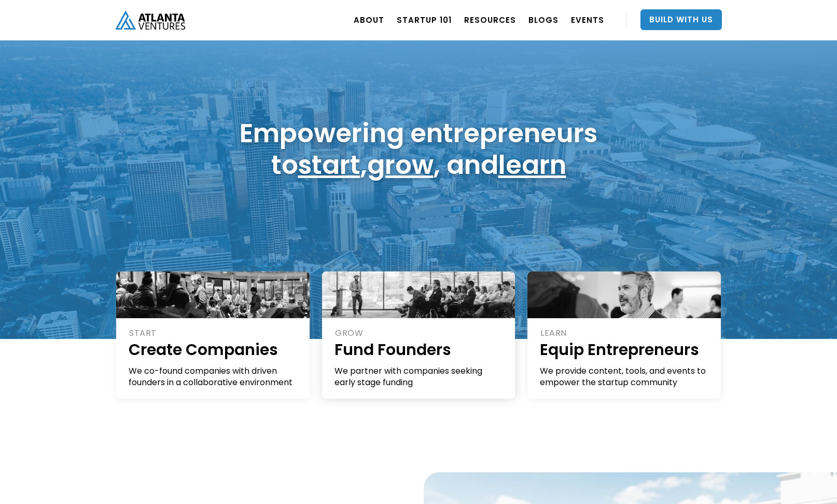
scroll to position [46, 0]
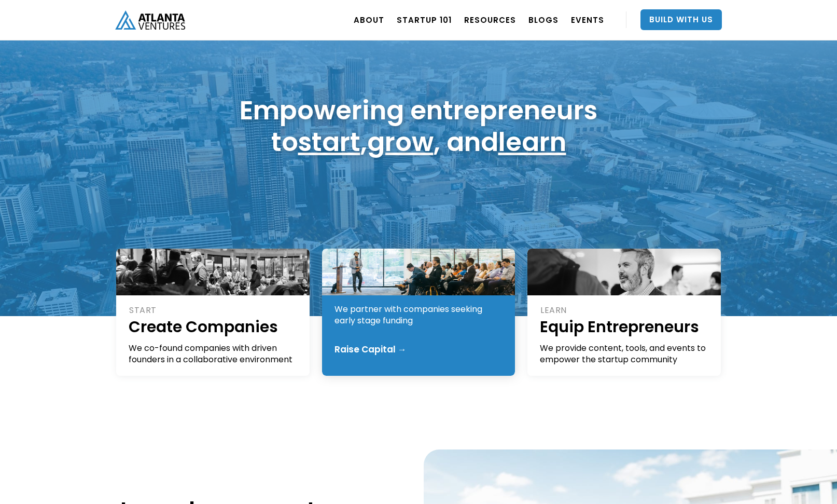
click at [442, 304] on div "We partner with companies seeking early stage funding" at bounding box center [420, 315] width 170 height 23
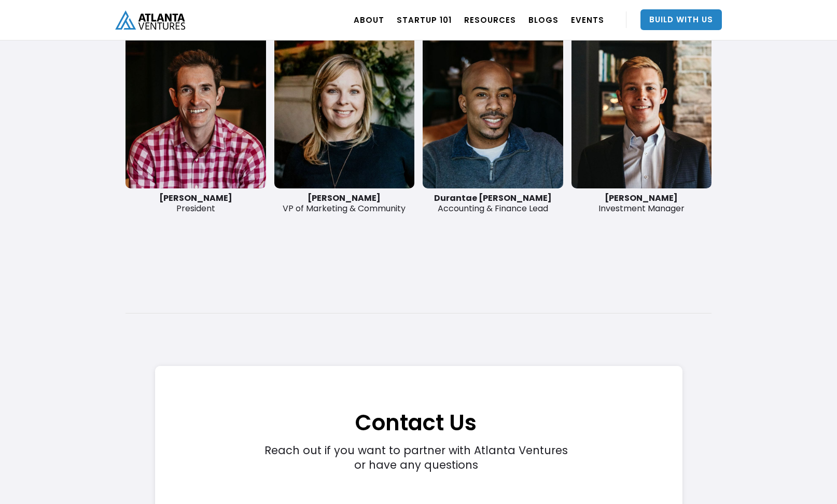
scroll to position [2731, 0]
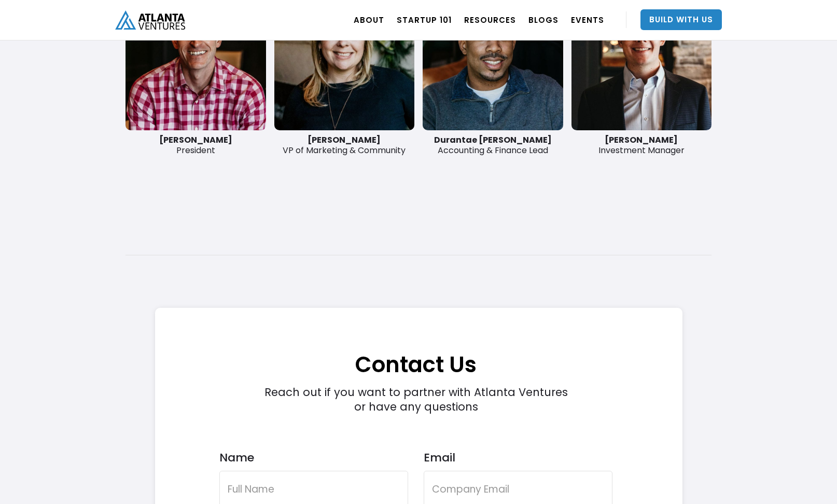
drag, startPoint x: 142, startPoint y: 267, endPoint x: 140, endPoint y: 261, distance: 5.9
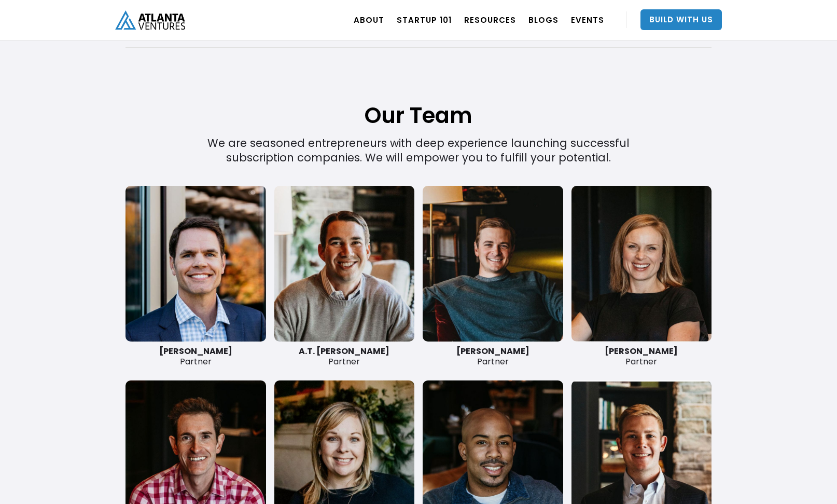
scroll to position [2397, 0]
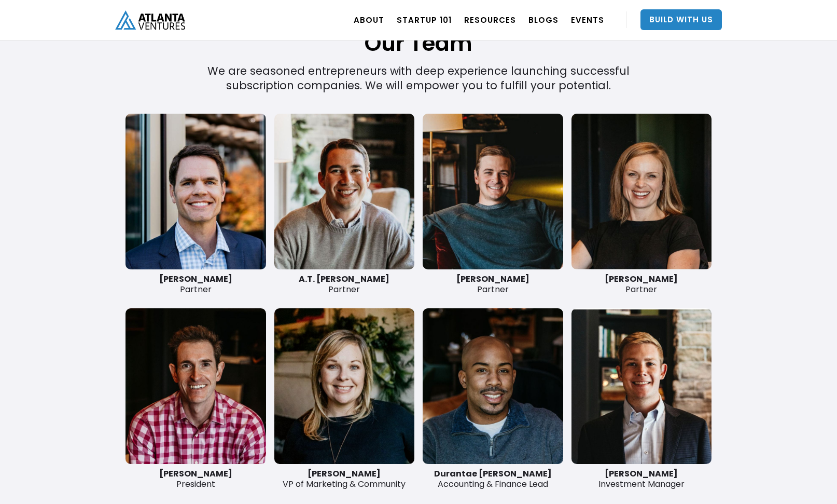
click at [200, 218] on link at bounding box center [196, 192] width 141 height 156
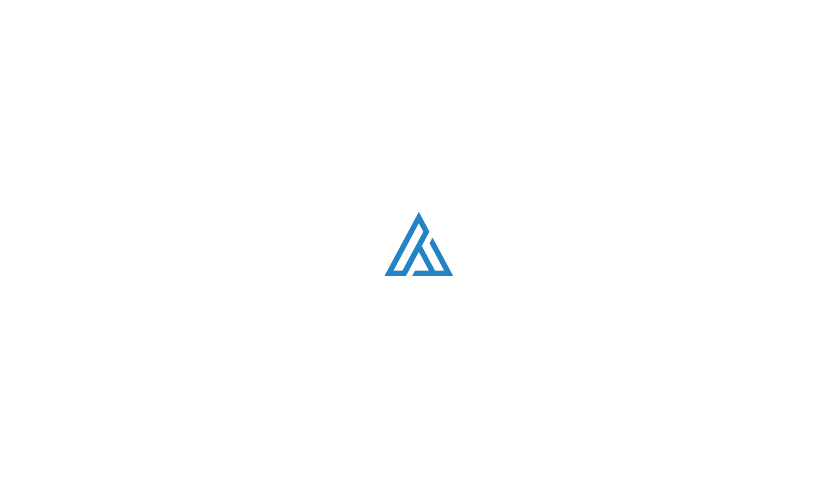
scroll to position [2397, 0]
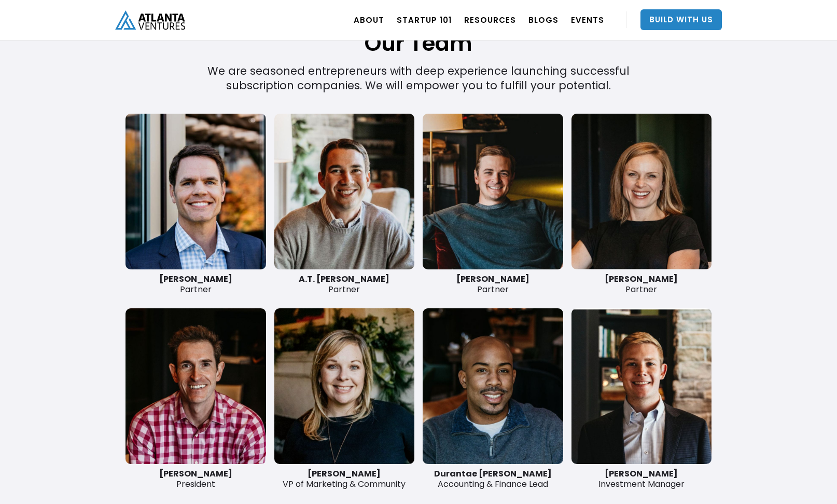
click at [332, 207] on link at bounding box center [344, 192] width 141 height 156
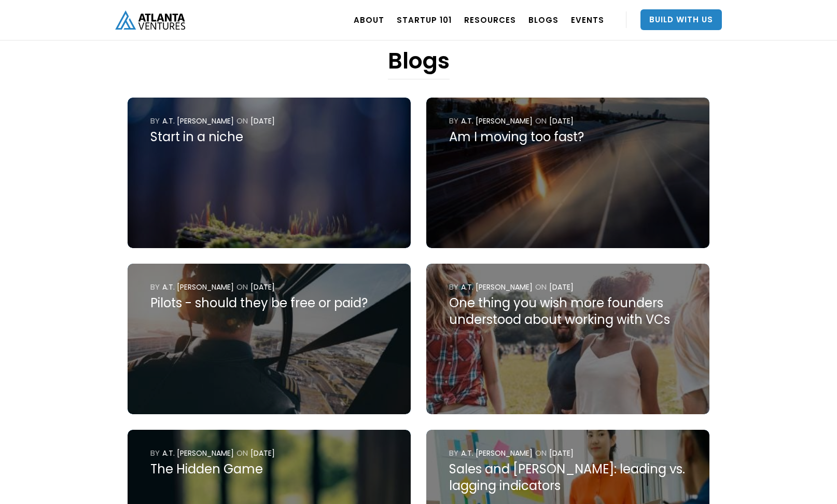
scroll to position [455, 0]
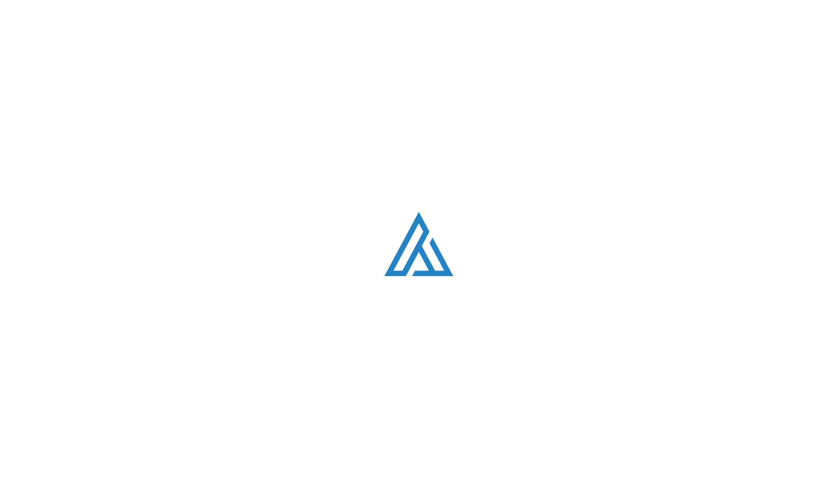
scroll to position [2397, 0]
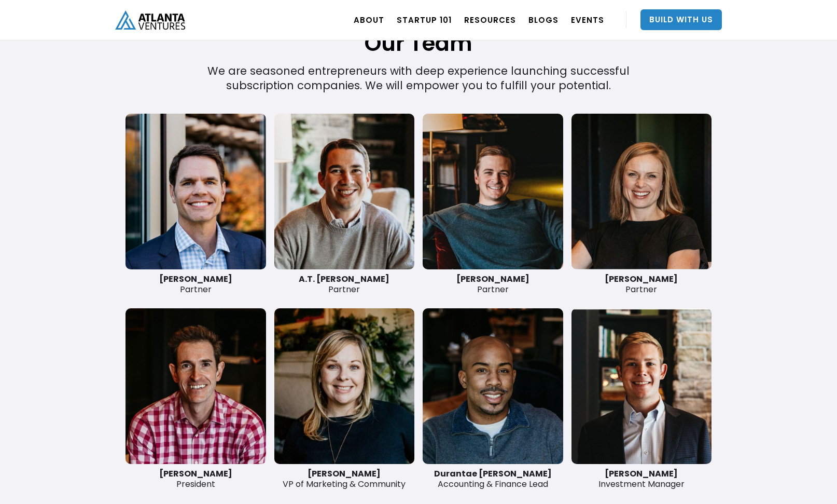
click at [503, 225] on link at bounding box center [493, 192] width 141 height 156
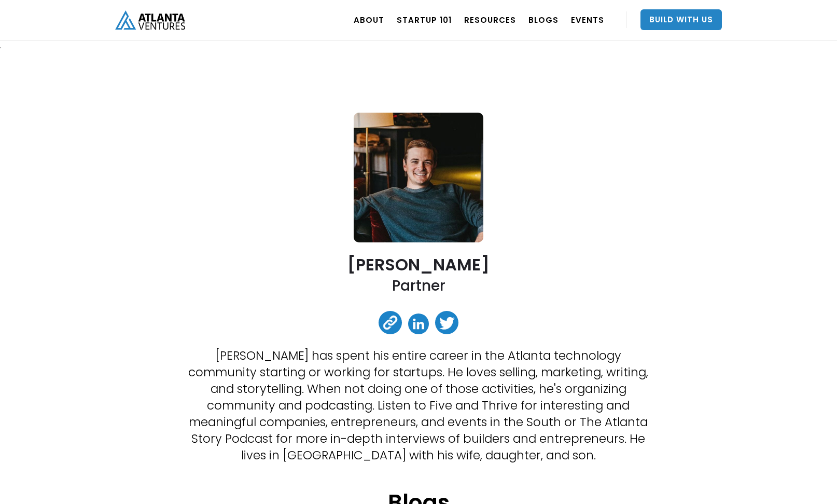
click at [427, 329] on link at bounding box center [418, 323] width 21 height 21
